Goal: Check status: Check status

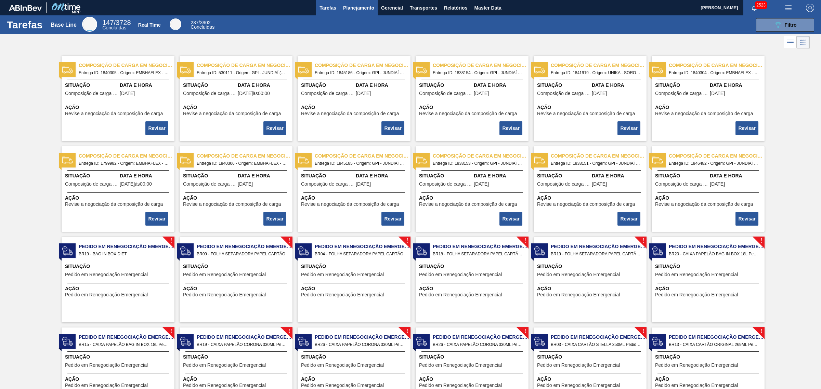
click at [345, 9] on span "Planejamento" at bounding box center [358, 8] width 31 height 8
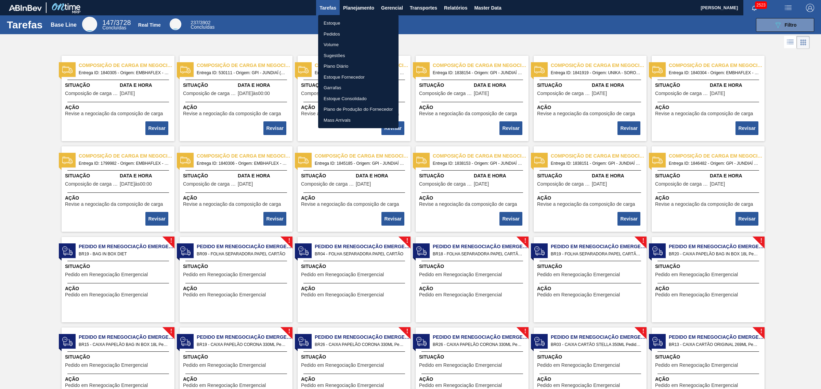
click at [360, 35] on li "Pedidos" at bounding box center [358, 34] width 80 height 11
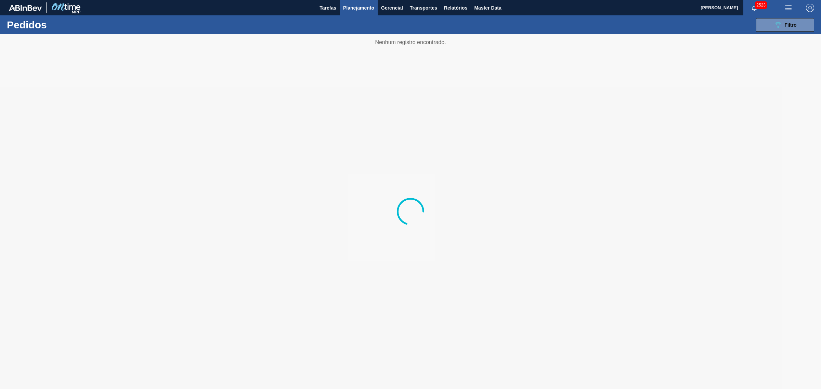
click at [818, 21] on div "Pedidos 089F7B8B-B2A5-4AFE-B5C0-19BA573D28AC Filtro Código Pedido Portal × 2033…" at bounding box center [410, 24] width 821 height 19
click at [801, 23] on button "089F7B8B-B2A5-4AFE-B5C0-19BA573D28AC Filtro" at bounding box center [785, 25] width 58 height 14
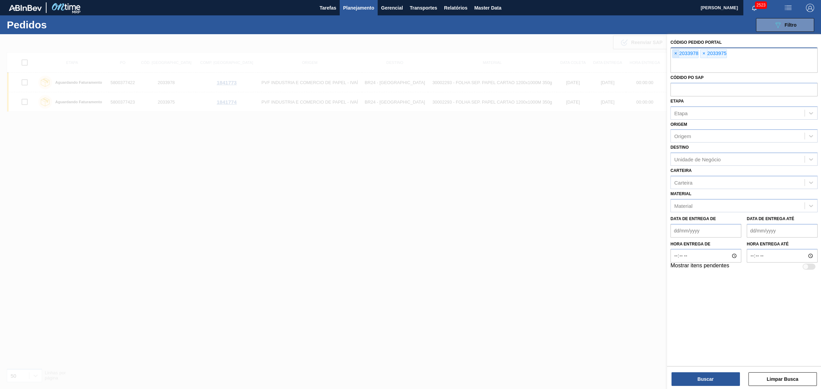
click at [676, 52] on span "×" at bounding box center [676, 54] width 7 height 8
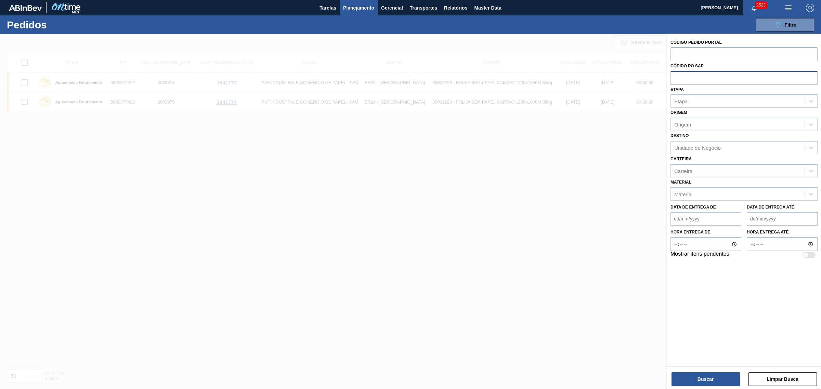
click at [681, 79] on input "text" at bounding box center [744, 77] width 147 height 13
type input "5800351392"
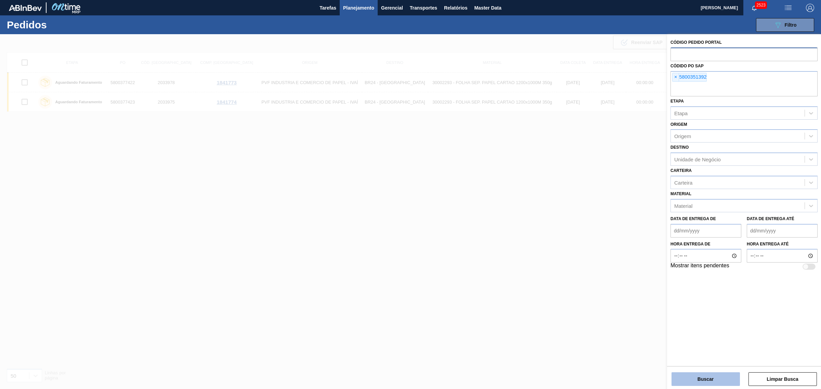
click at [707, 374] on button "Buscar" at bounding box center [706, 380] width 68 height 14
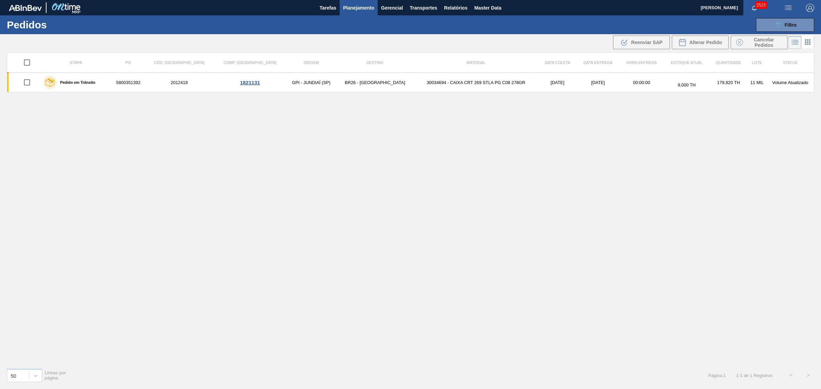
drag, startPoint x: 323, startPoint y: 85, endPoint x: 448, endPoint y: 235, distance: 195.4
click at [448, 235] on div "Etapa PO Cód. Pedido Comp. Carga Origem Destino Material Data coleta Data entre…" at bounding box center [411, 207] width 808 height 311
drag, startPoint x: 516, startPoint y: 157, endPoint x: 479, endPoint y: 125, distance: 48.8
click at [516, 157] on div "Etapa PO Cód. Pedido Comp. Carga Origem Destino Material Data coleta Data entre…" at bounding box center [411, 207] width 808 height 311
